Goal: Transaction & Acquisition: Purchase product/service

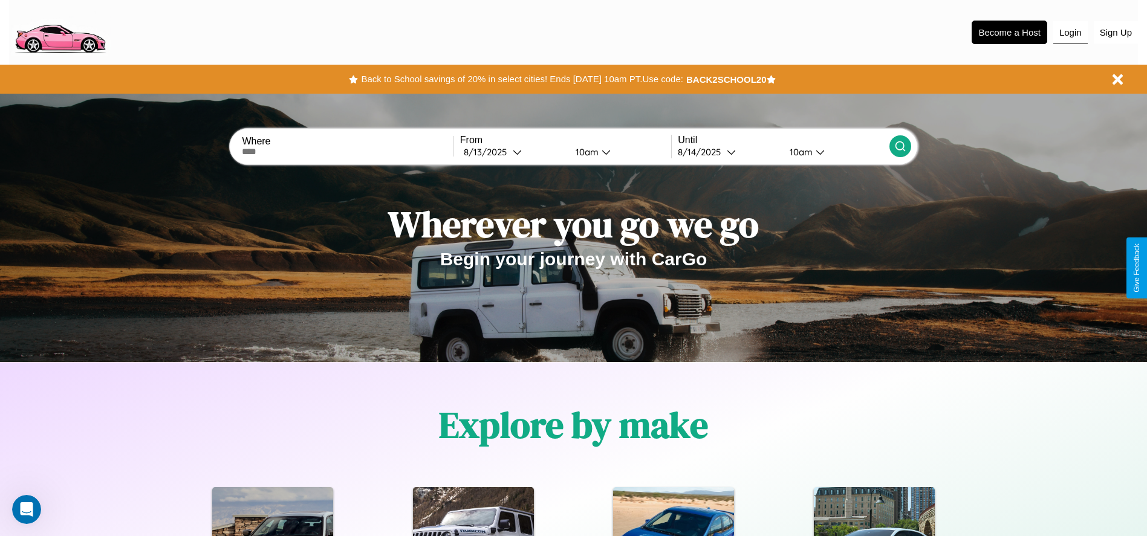
click at [1070, 32] on button "Login" at bounding box center [1070, 32] width 34 height 23
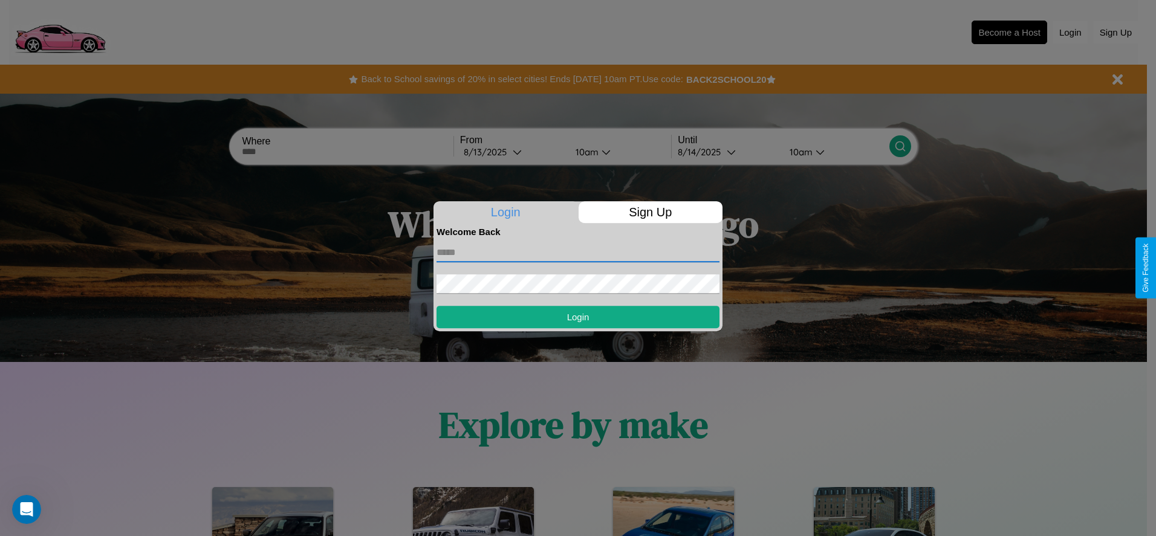
click at [578, 252] on input "text" at bounding box center [578, 252] width 283 height 19
type input "**********"
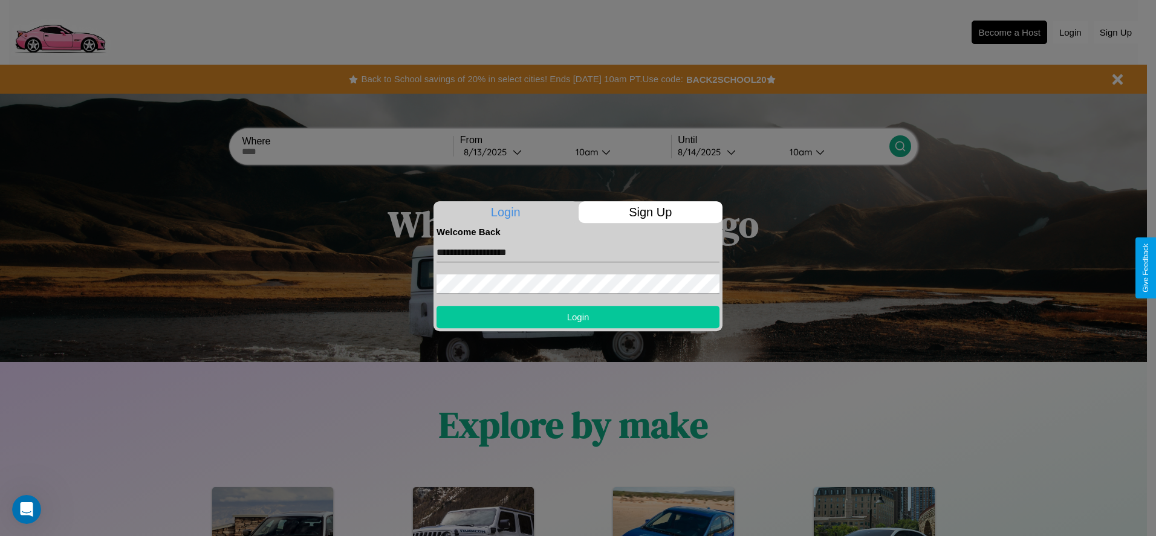
click at [578, 317] on button "Login" at bounding box center [578, 317] width 283 height 22
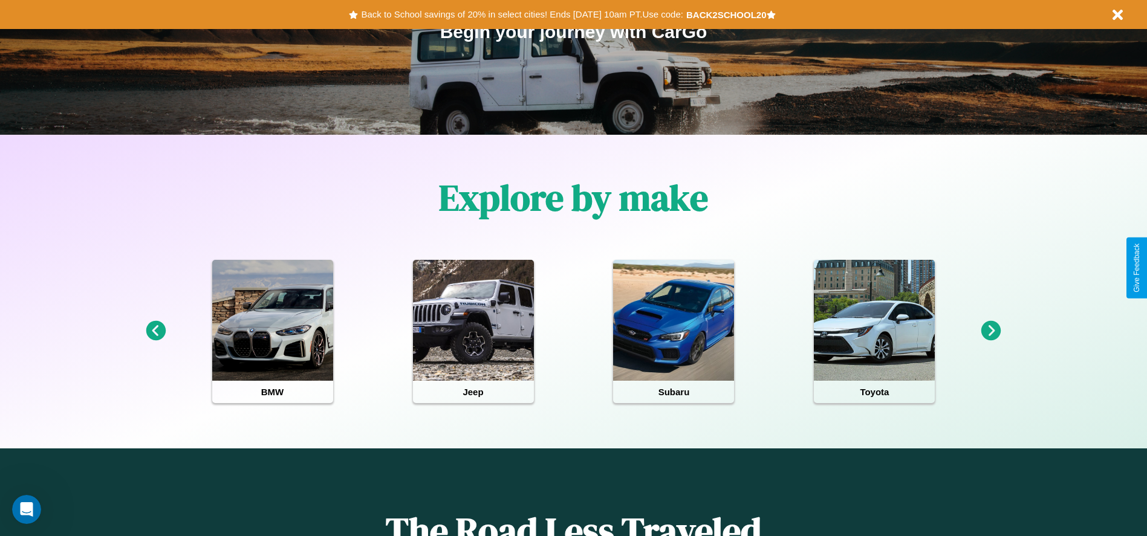
scroll to position [251, 0]
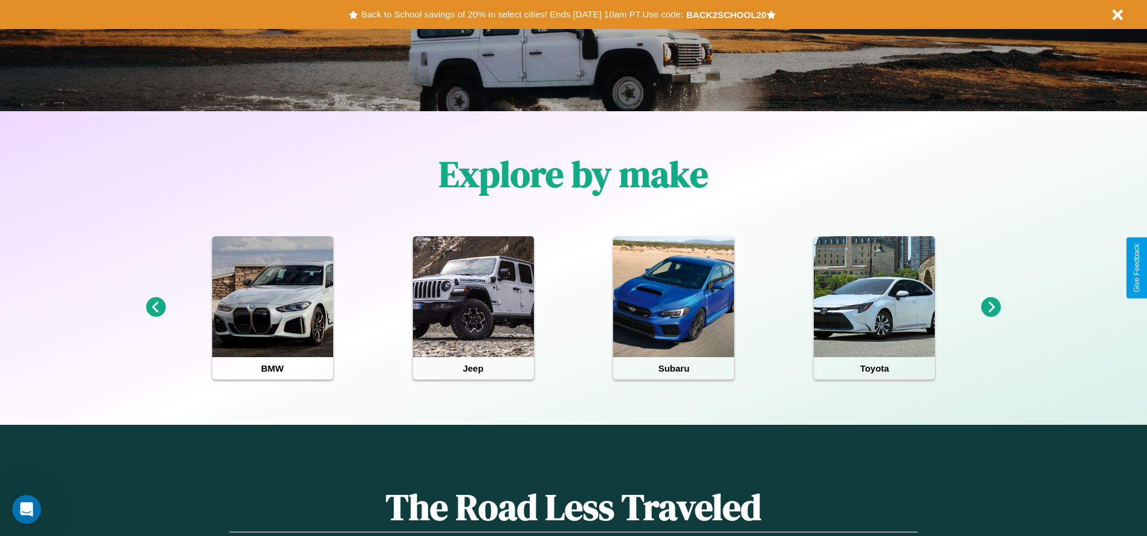
click at [991, 308] on icon at bounding box center [992, 308] width 20 height 20
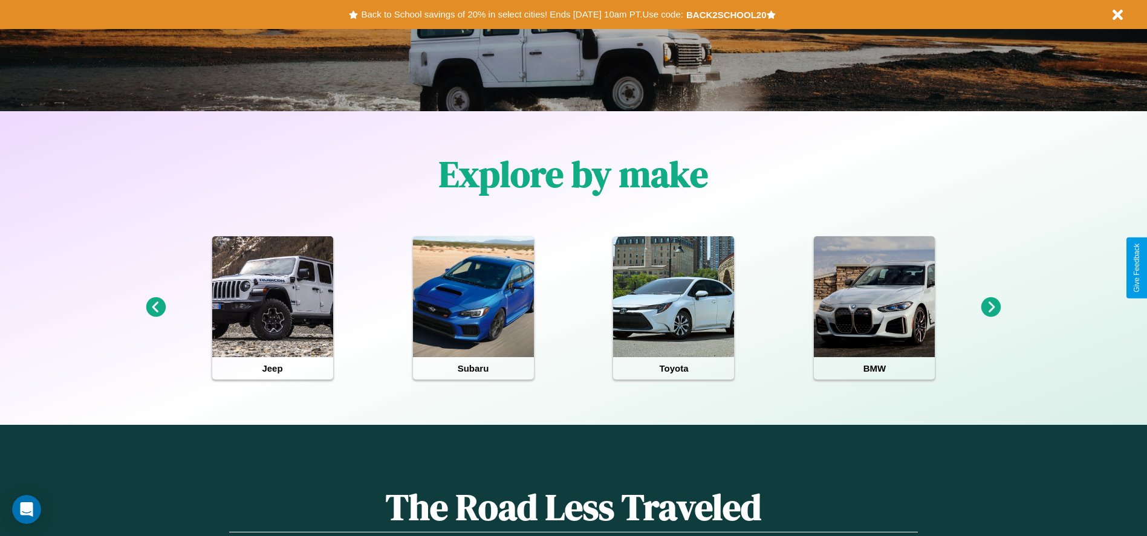
click at [991, 308] on icon at bounding box center [992, 308] width 20 height 20
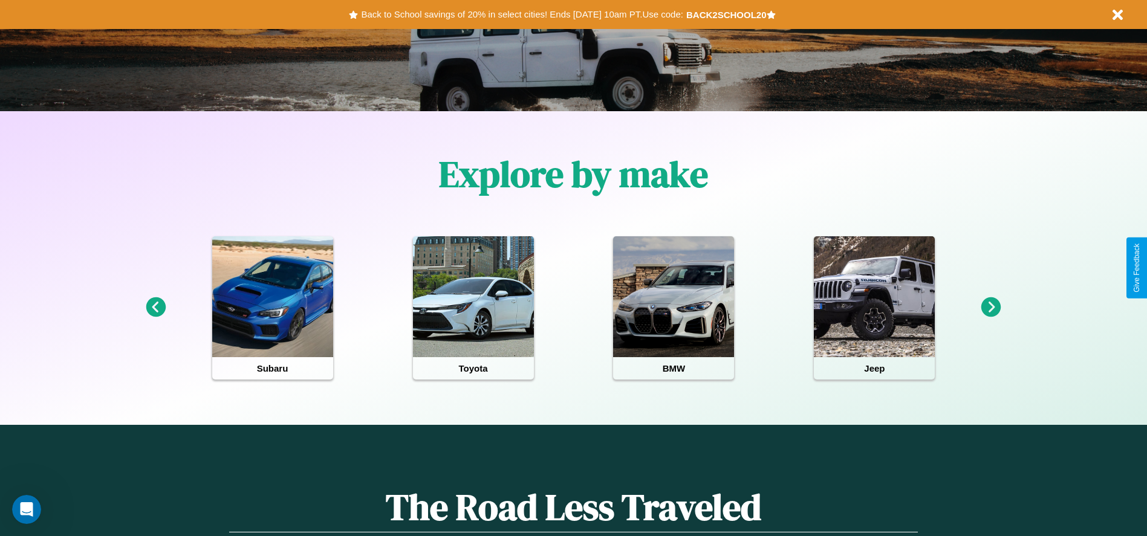
click at [991, 308] on icon at bounding box center [992, 308] width 20 height 20
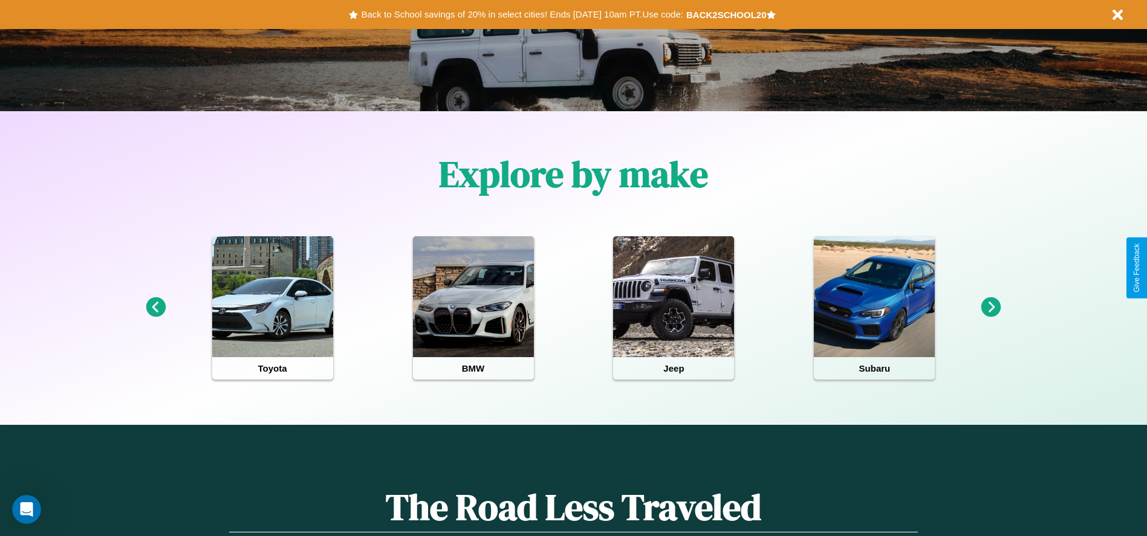
click at [991, 308] on icon at bounding box center [992, 308] width 20 height 20
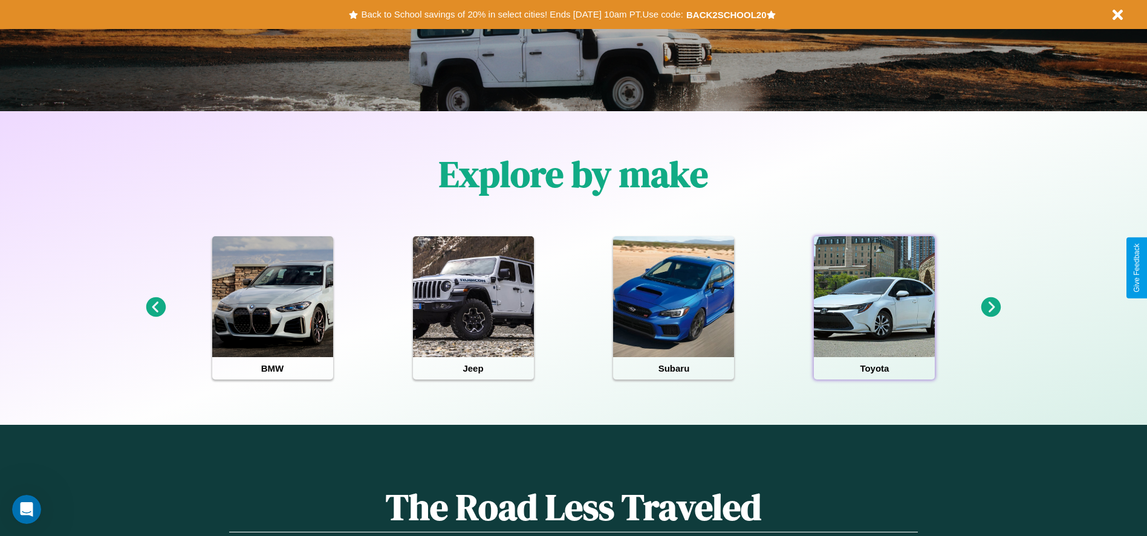
click at [874, 308] on div at bounding box center [874, 296] width 121 height 121
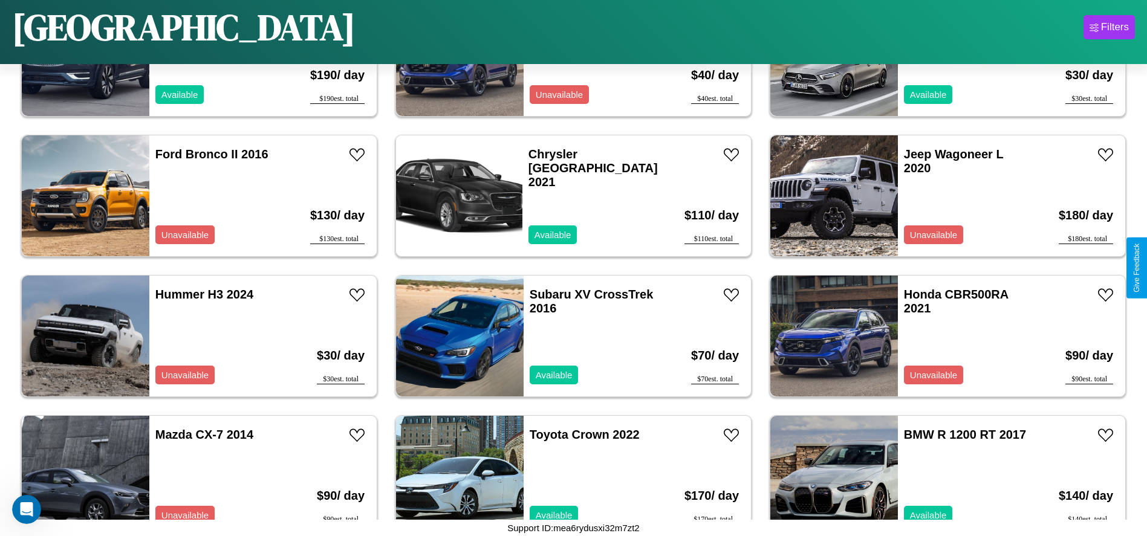
scroll to position [1959, 0]
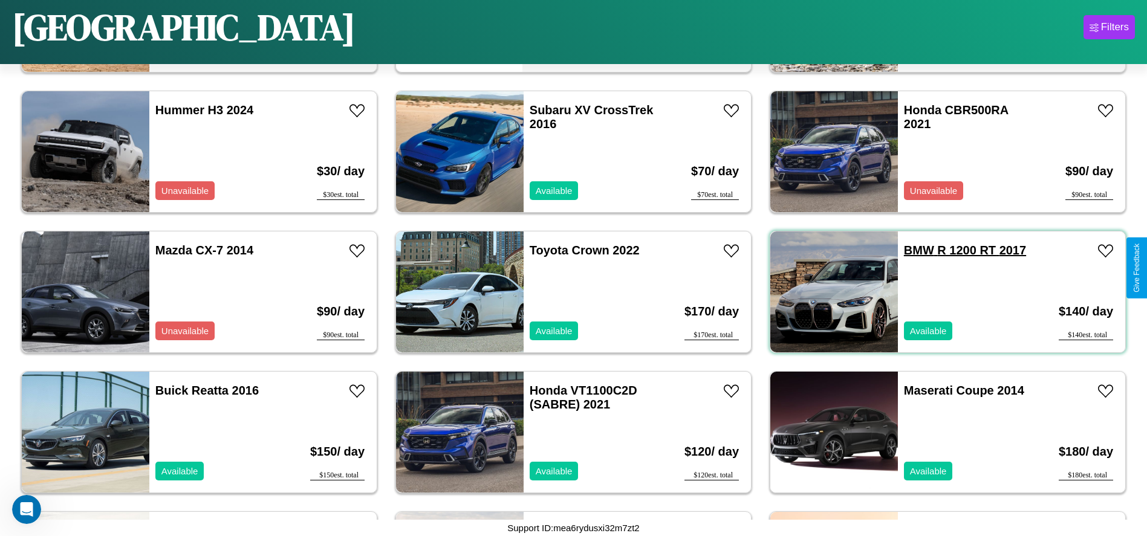
click at [911, 250] on link "BMW R 1200 RT 2017" at bounding box center [965, 250] width 122 height 13
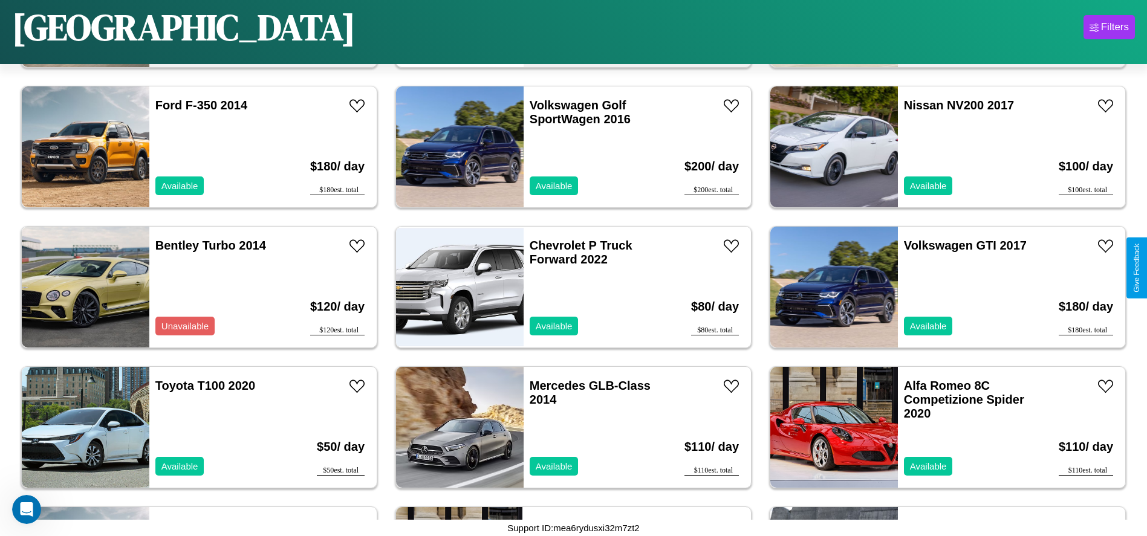
scroll to position [415, 0]
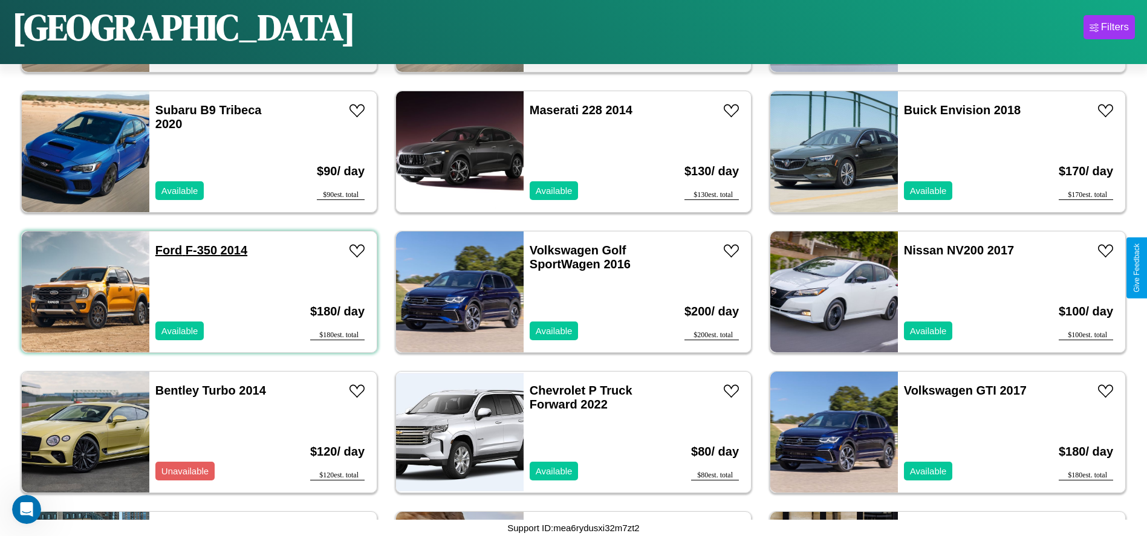
click at [168, 250] on link "Ford F-350 2014" at bounding box center [201, 250] width 92 height 13
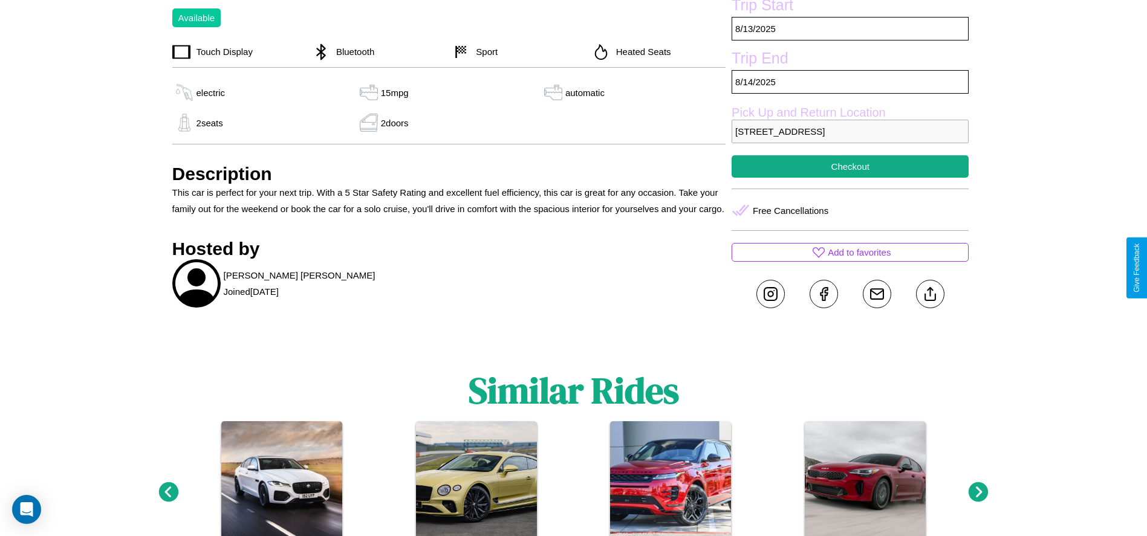
scroll to position [532, 0]
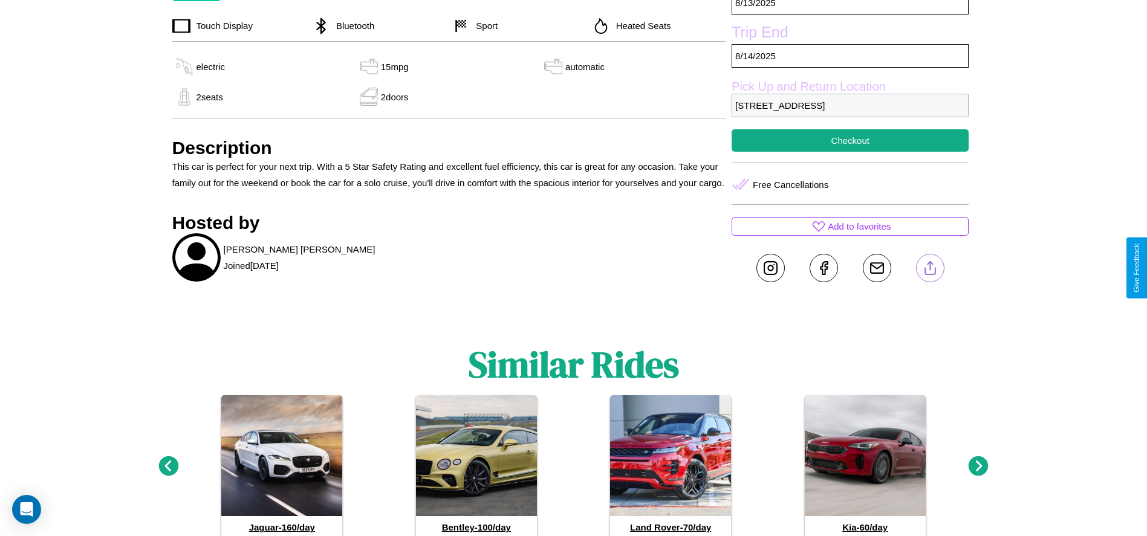
click at [930, 268] on line at bounding box center [930, 266] width 0 height 8
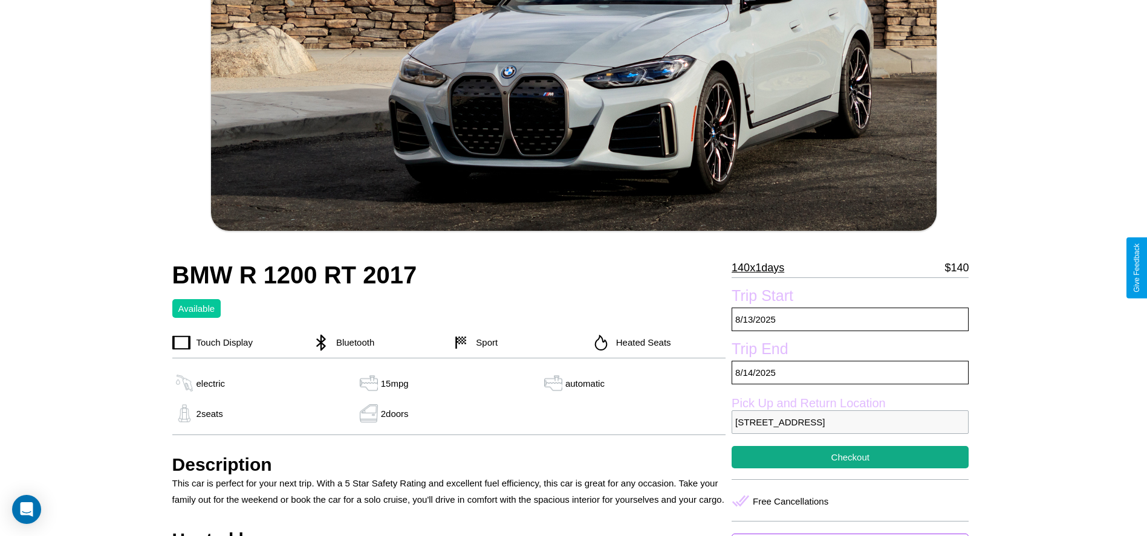
click at [763, 268] on p "140 x 1 days" at bounding box center [758, 267] width 53 height 19
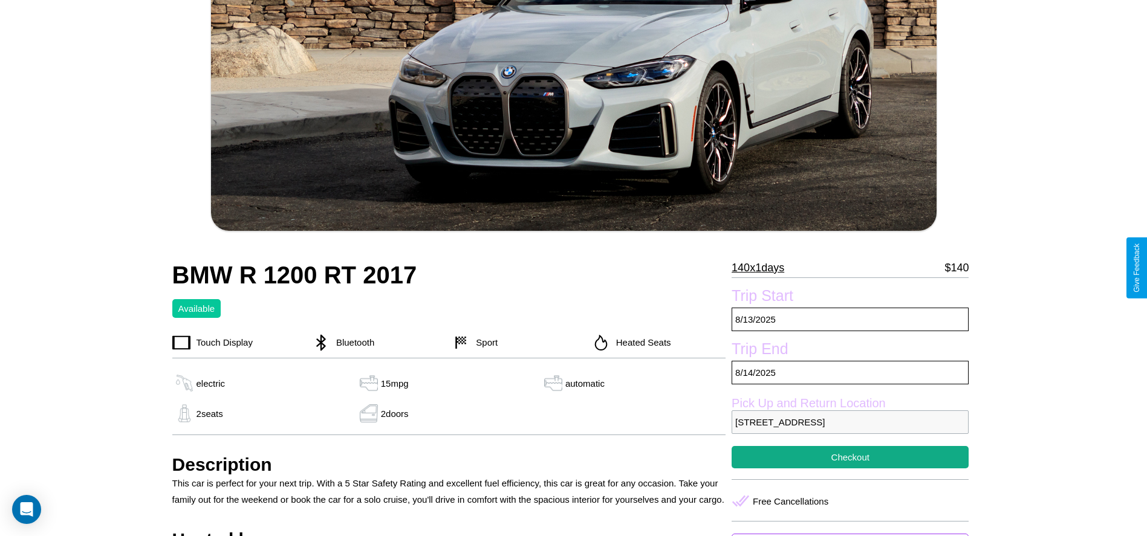
click at [763, 268] on p "140 x 1 days" at bounding box center [758, 267] width 53 height 19
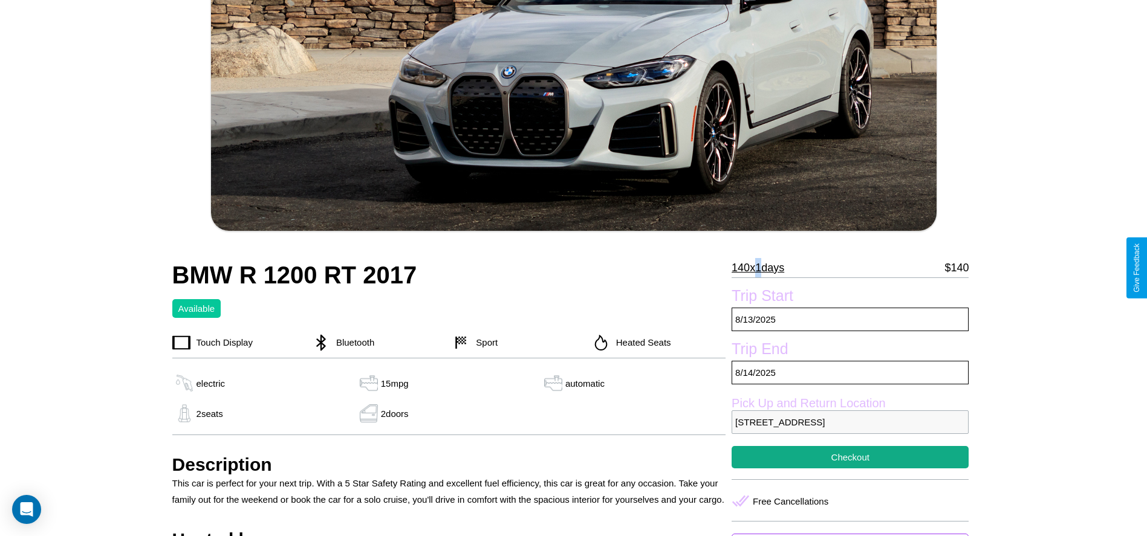
click at [763, 268] on p "140 x 1 days" at bounding box center [758, 267] width 53 height 19
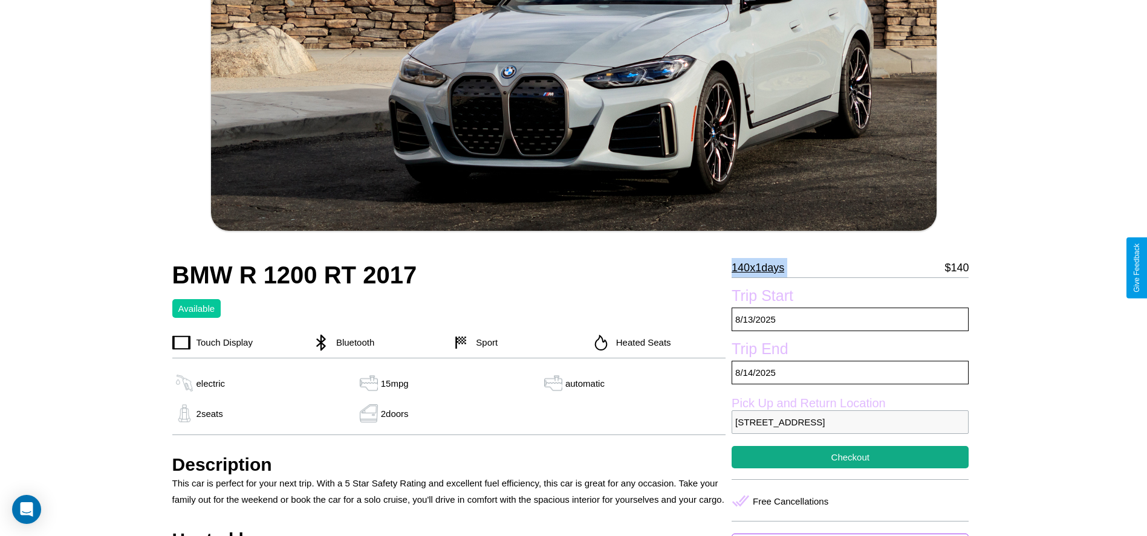
click at [763, 268] on p "140 x 1 days" at bounding box center [758, 267] width 53 height 19
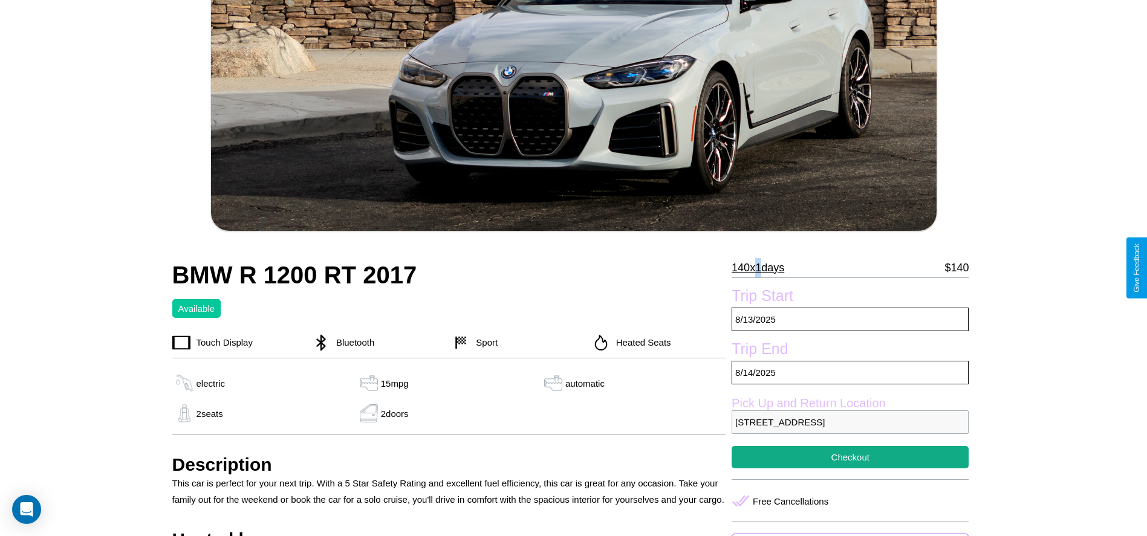
click at [763, 268] on p "140 x 1 days" at bounding box center [758, 267] width 53 height 19
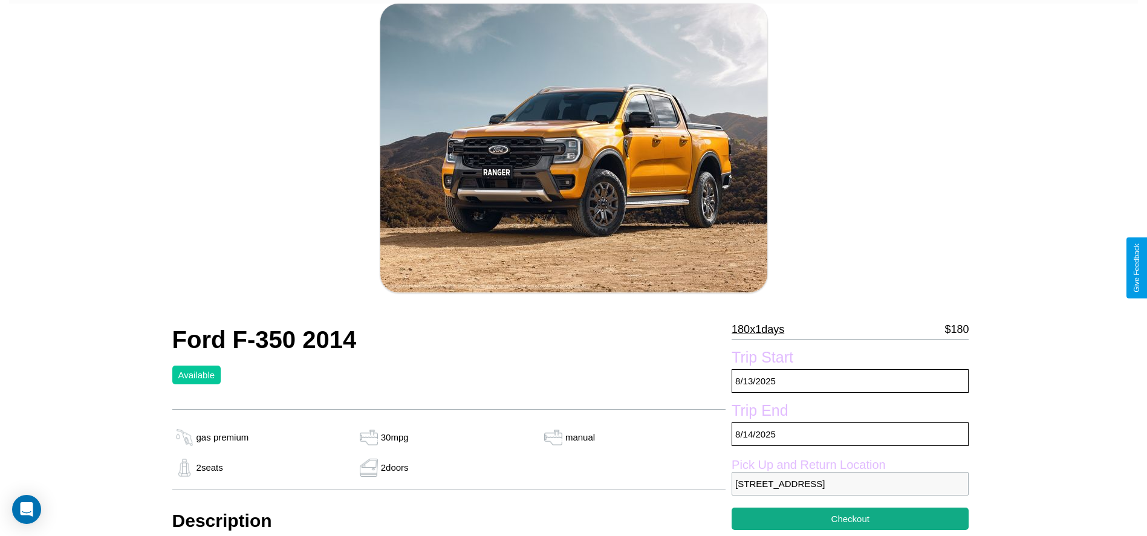
scroll to position [440, 0]
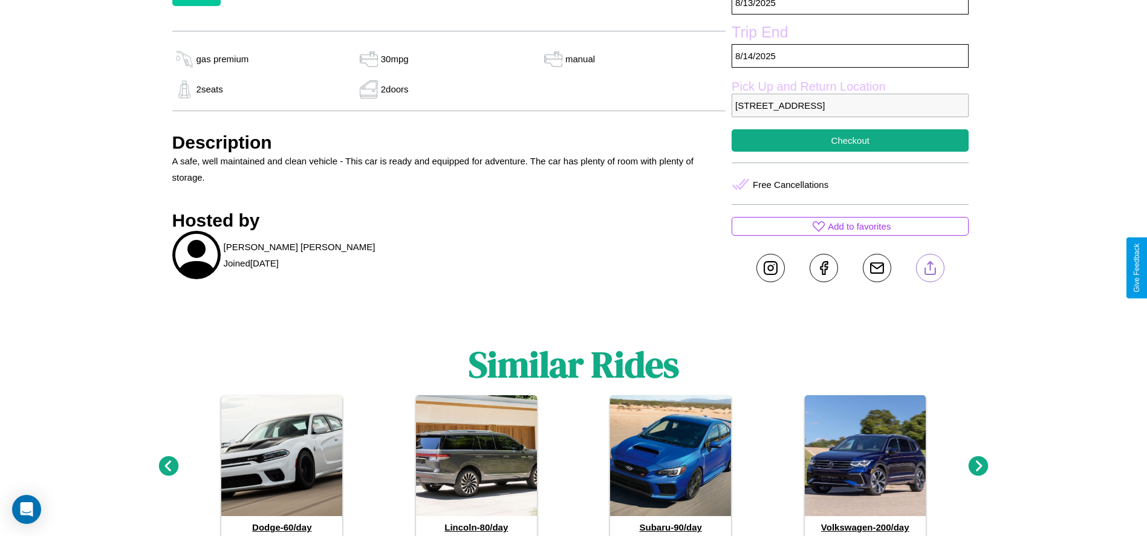
click at [930, 268] on line at bounding box center [930, 266] width 0 height 8
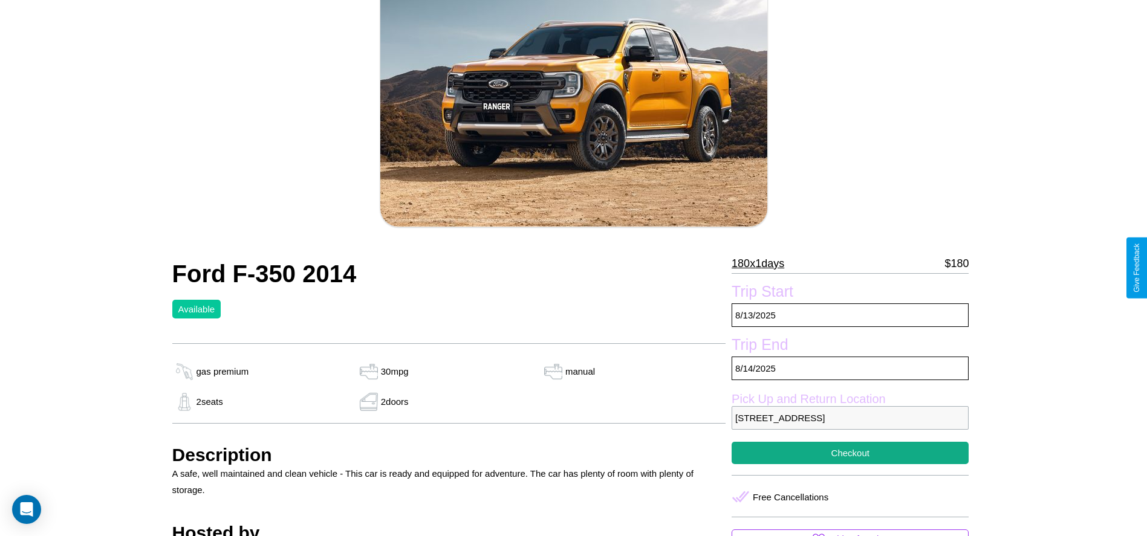
scroll to position [123, 0]
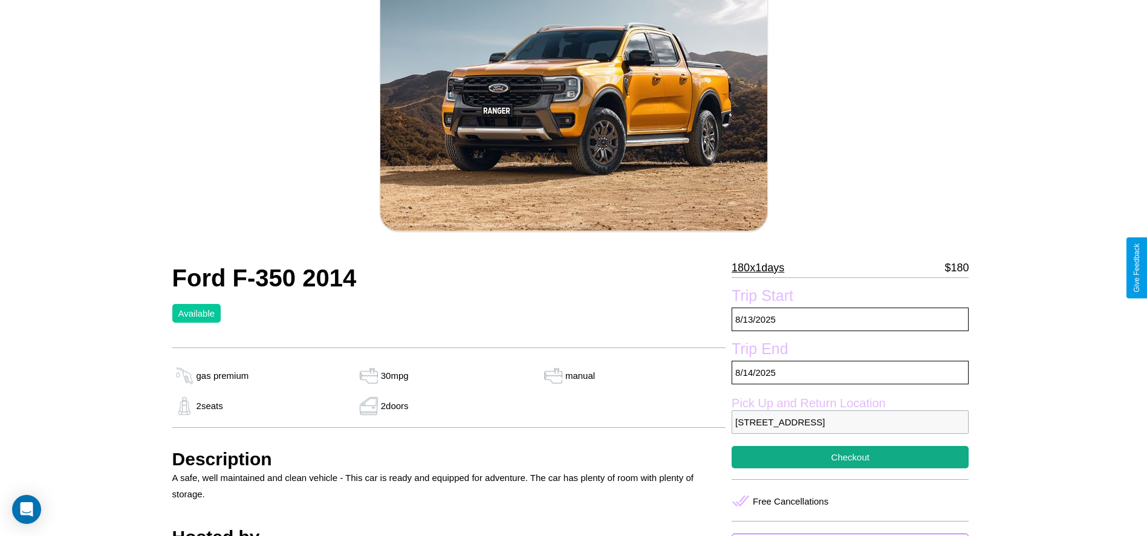
click at [763, 268] on p "180 x 1 days" at bounding box center [758, 267] width 53 height 19
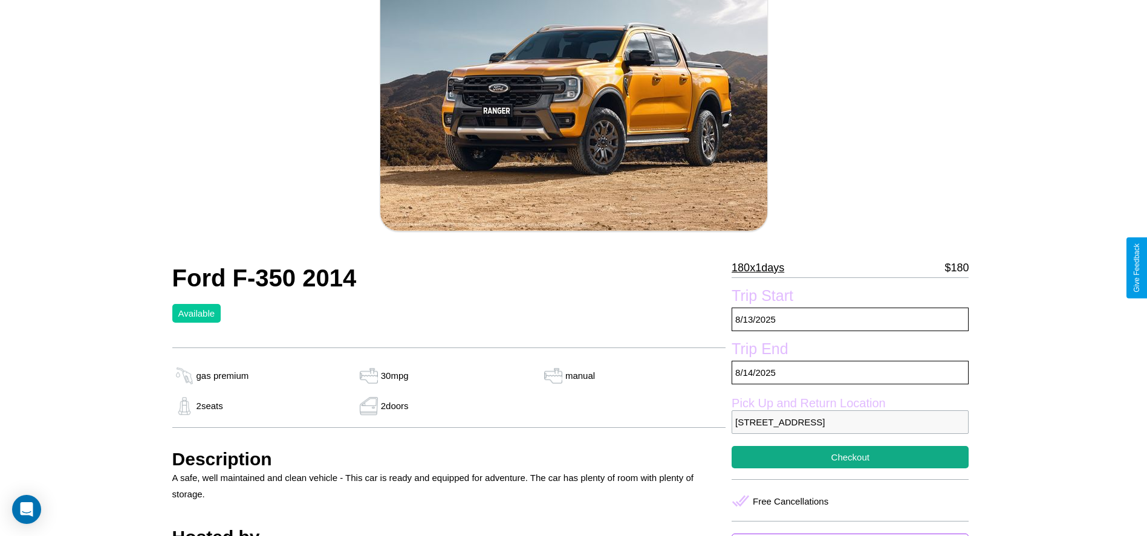
click at [763, 268] on p "180 x 1 days" at bounding box center [758, 267] width 53 height 19
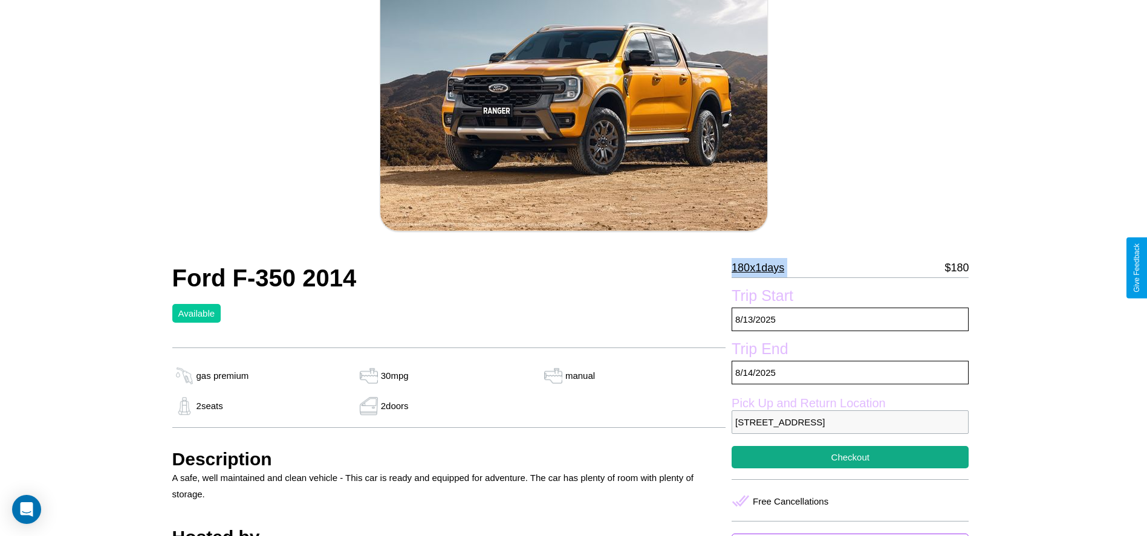
click at [763, 268] on p "180 x 1 days" at bounding box center [758, 267] width 53 height 19
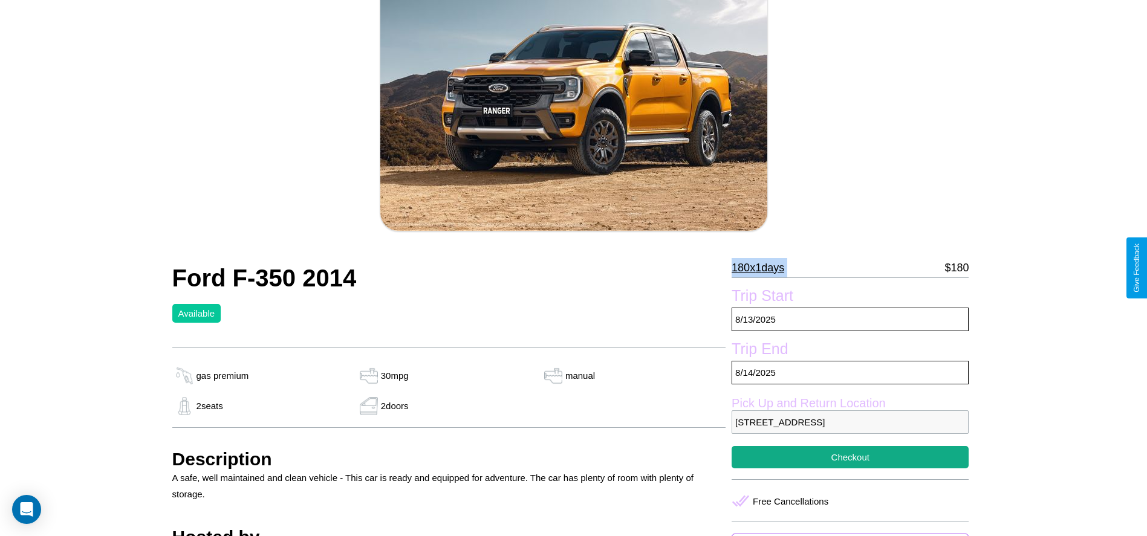
click at [763, 268] on p "180 x 1 days" at bounding box center [758, 267] width 53 height 19
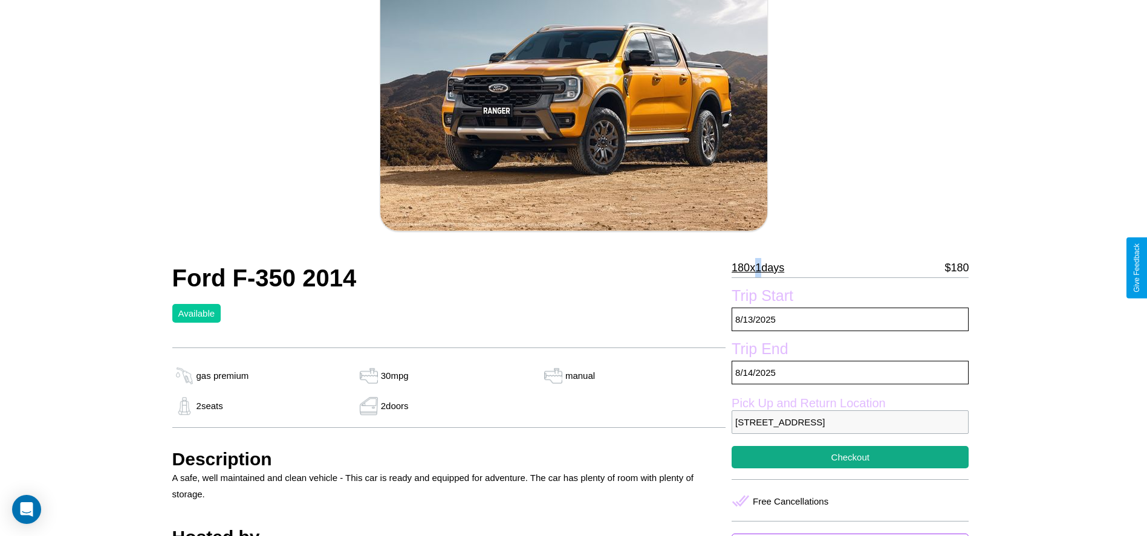
click at [763, 268] on p "180 x 1 days" at bounding box center [758, 267] width 53 height 19
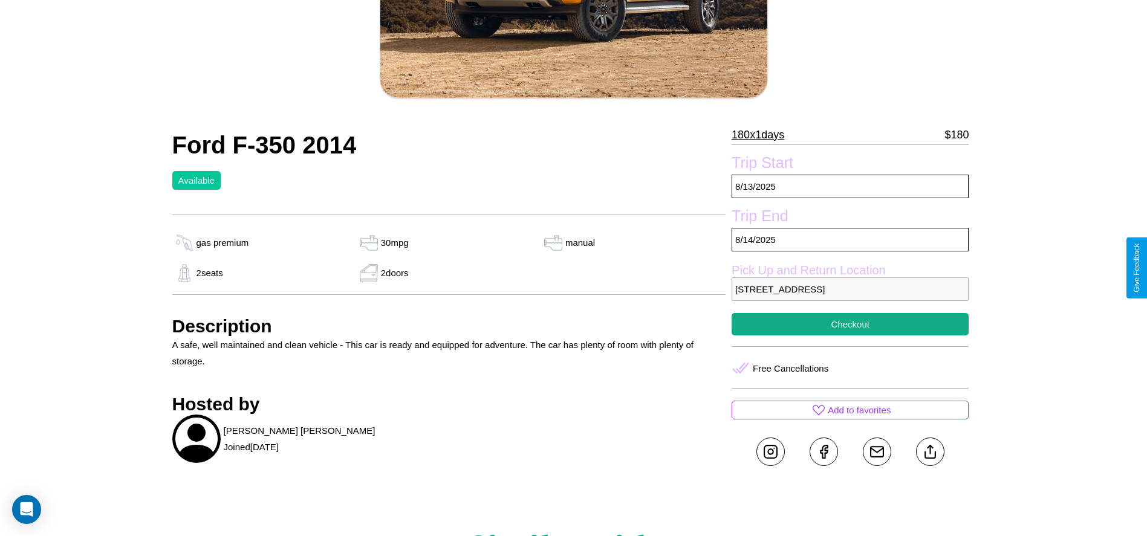
scroll to position [312, 0]
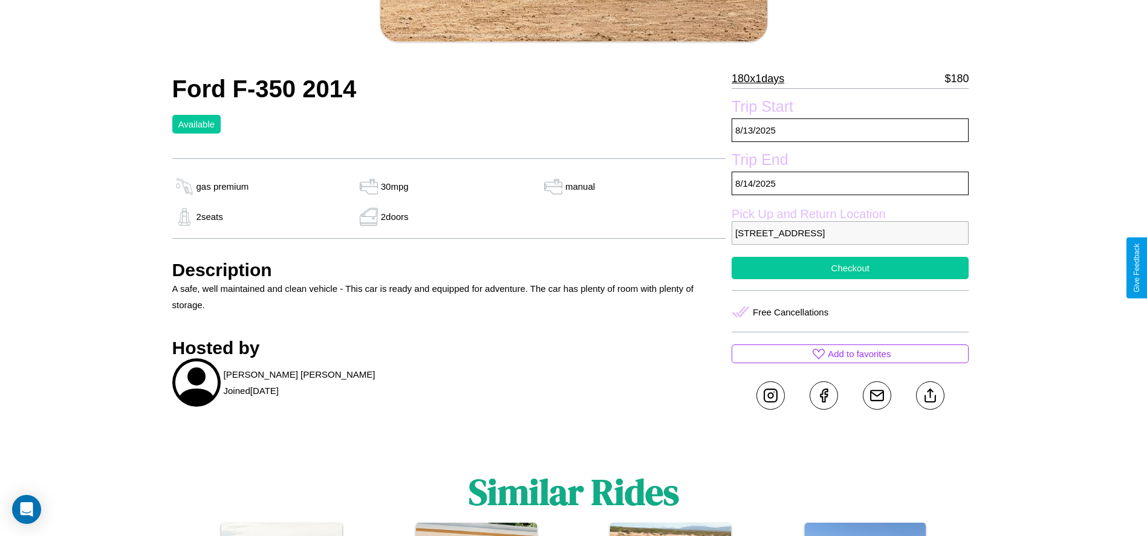
click at [850, 268] on button "Checkout" at bounding box center [850, 268] width 237 height 22
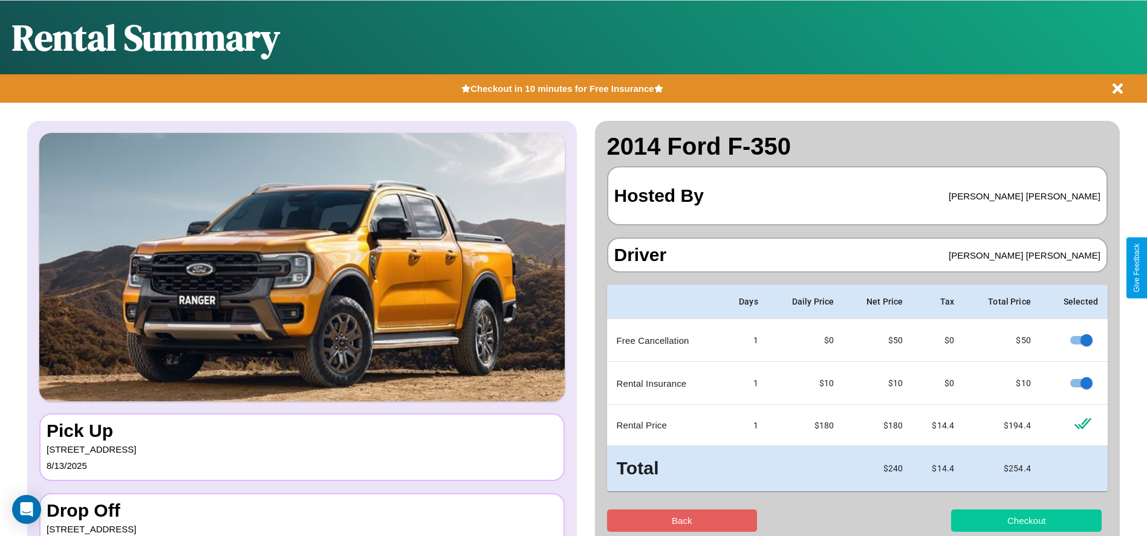
click at [1026, 521] on button "Checkout" at bounding box center [1026, 521] width 151 height 22
